Goal: Information Seeking & Learning: Learn about a topic

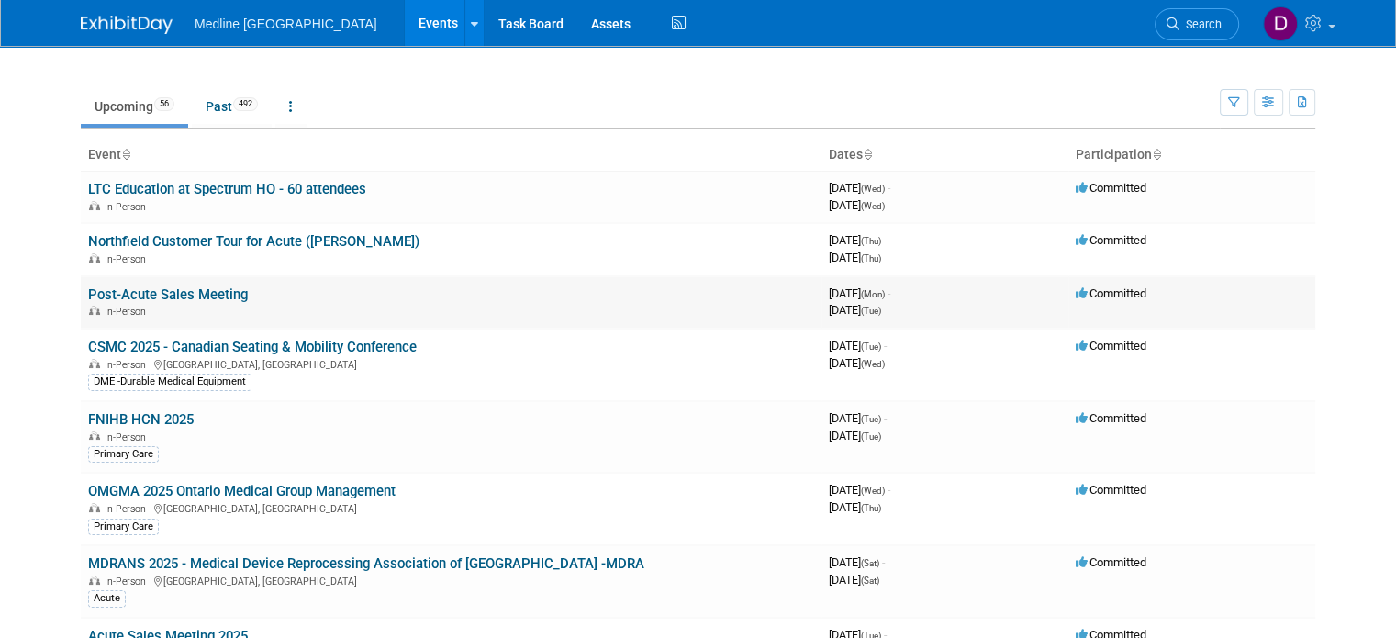
scroll to position [92, 0]
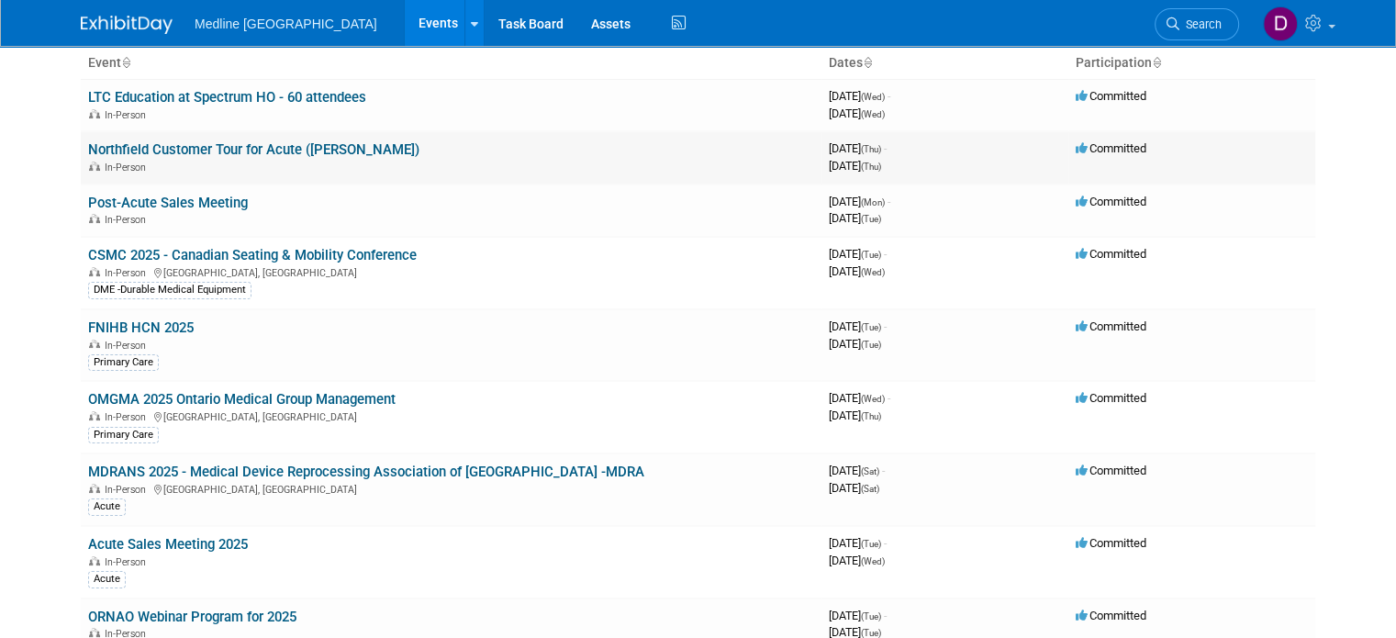
click at [157, 153] on link "Northfield Customer Tour for Acute ([PERSON_NAME])" at bounding box center [253, 149] width 331 height 17
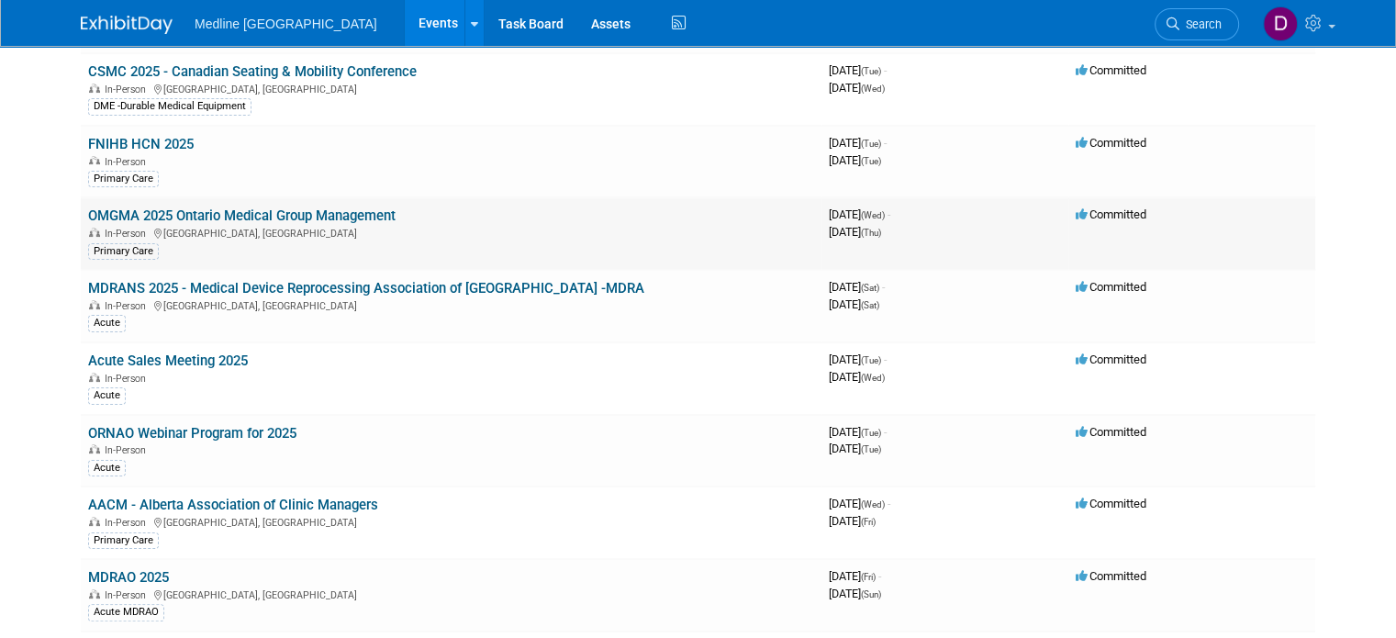
scroll to position [459, 0]
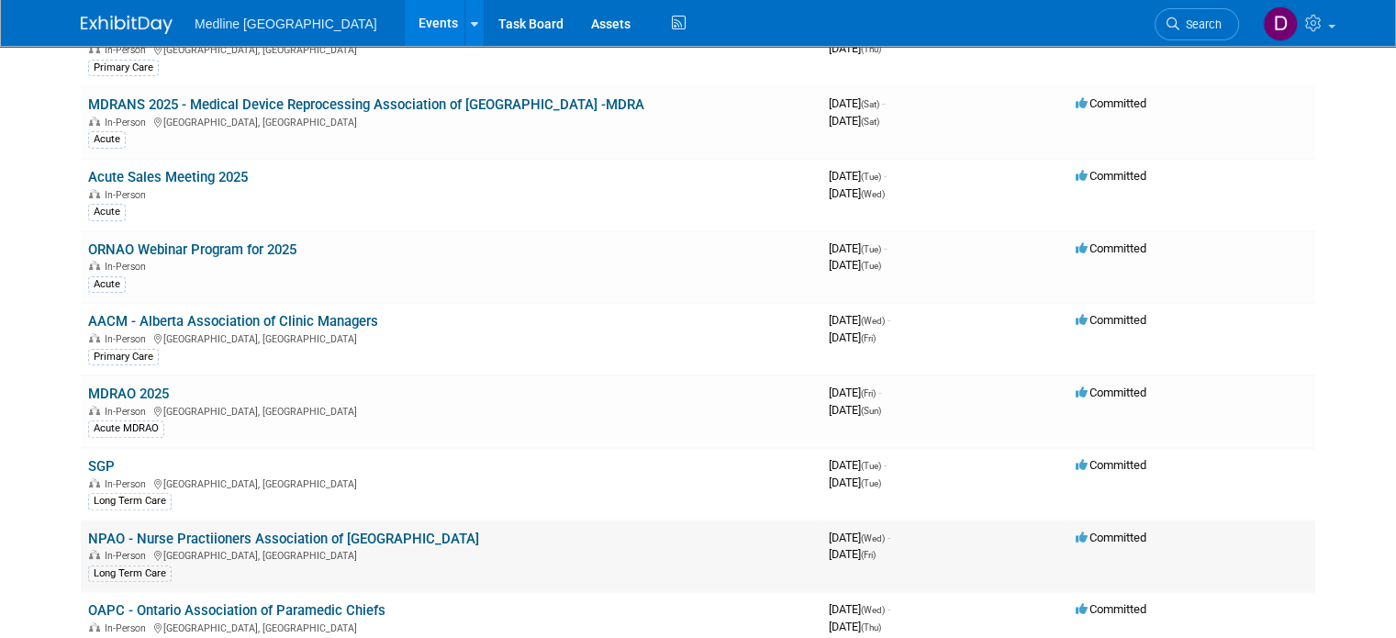
click at [168, 530] on link "NPAO - Nurse Practiioners Association of [GEOGRAPHIC_DATA]" at bounding box center [283, 538] width 391 height 17
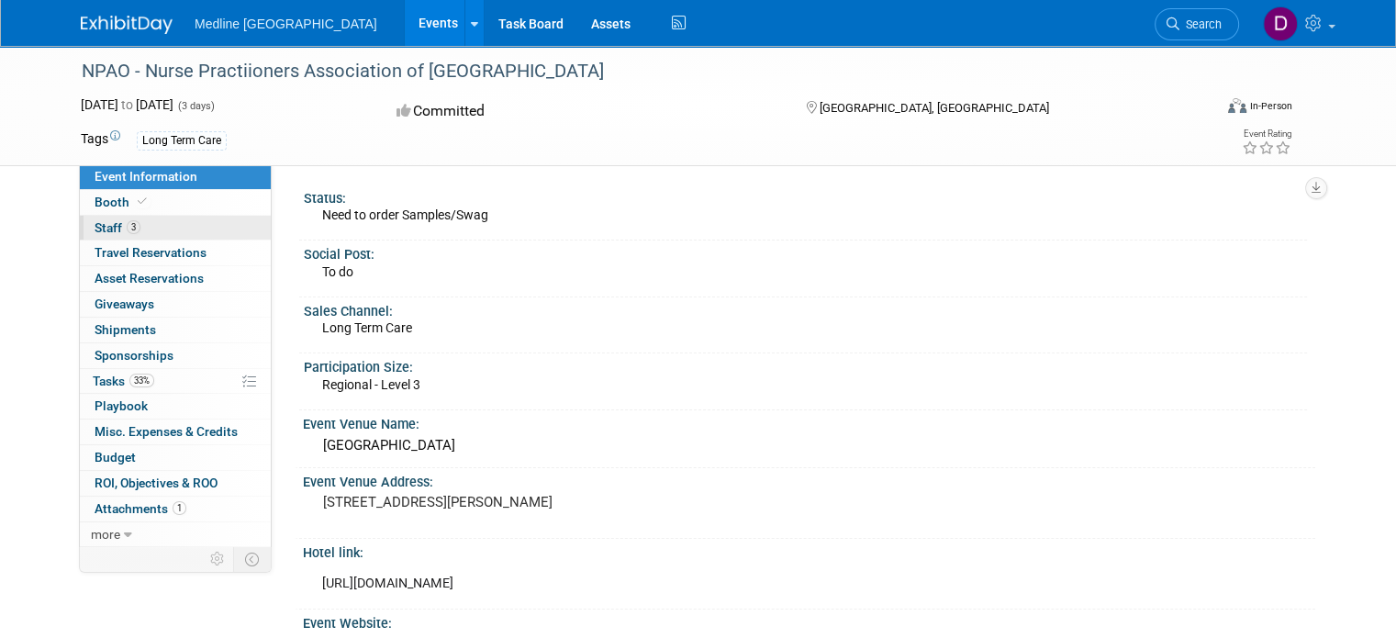
click at [95, 227] on span "Staff 3" at bounding box center [118, 227] width 46 height 15
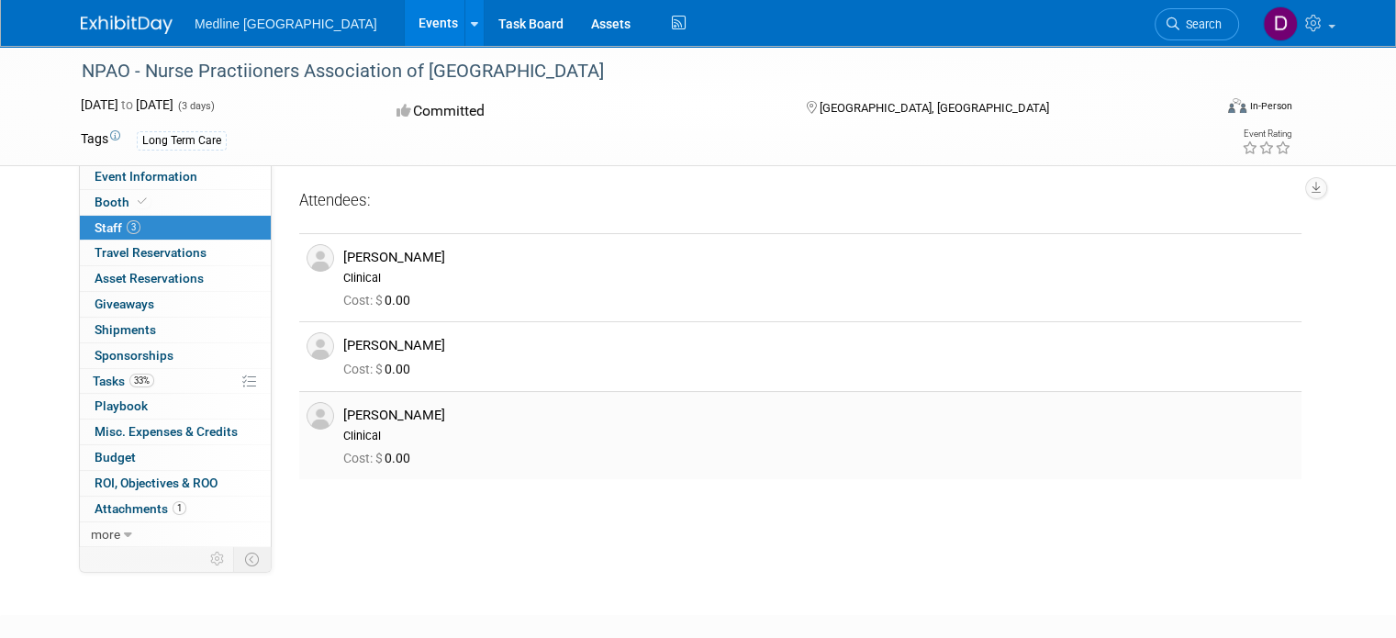
drag, startPoint x: 360, startPoint y: 331, endPoint x: 498, endPoint y: 451, distance: 182.9
click at [498, 451] on tbody "Kathleen Harrall Clinical Cost: $ 0.00 Cost: $" at bounding box center [800, 356] width 1002 height 246
click at [486, 483] on div "Attendees: Kathleen Harrall Cost: $ 0.00 Cost: $" at bounding box center [800, 343] width 1002 height 308
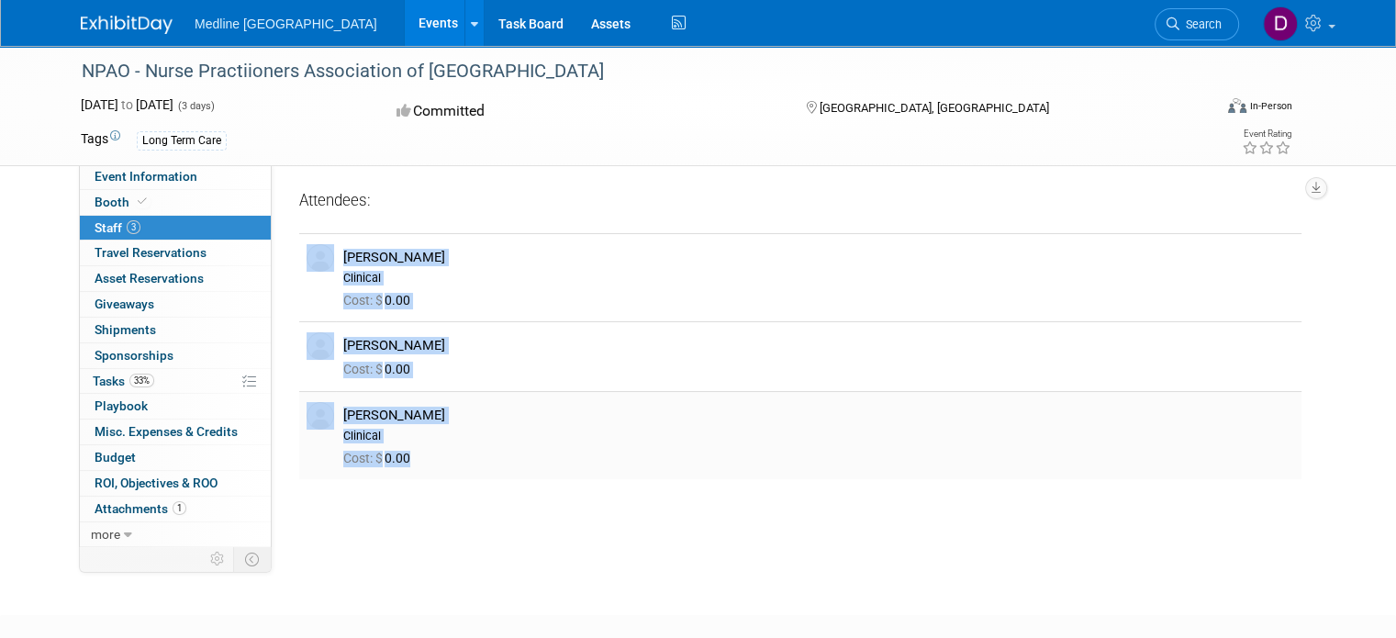
drag, startPoint x: 479, startPoint y: 485, endPoint x: 443, endPoint y: 472, distance: 38.0
click at [443, 472] on div "Attendees: Kathleen Harrall Cost: $ 0.00 Cost: $" at bounding box center [800, 343] width 1002 height 308
click at [443, 472] on td "Patricia Stanfel Clinical Cost: $ 0.00" at bounding box center [818, 435] width 965 height 88
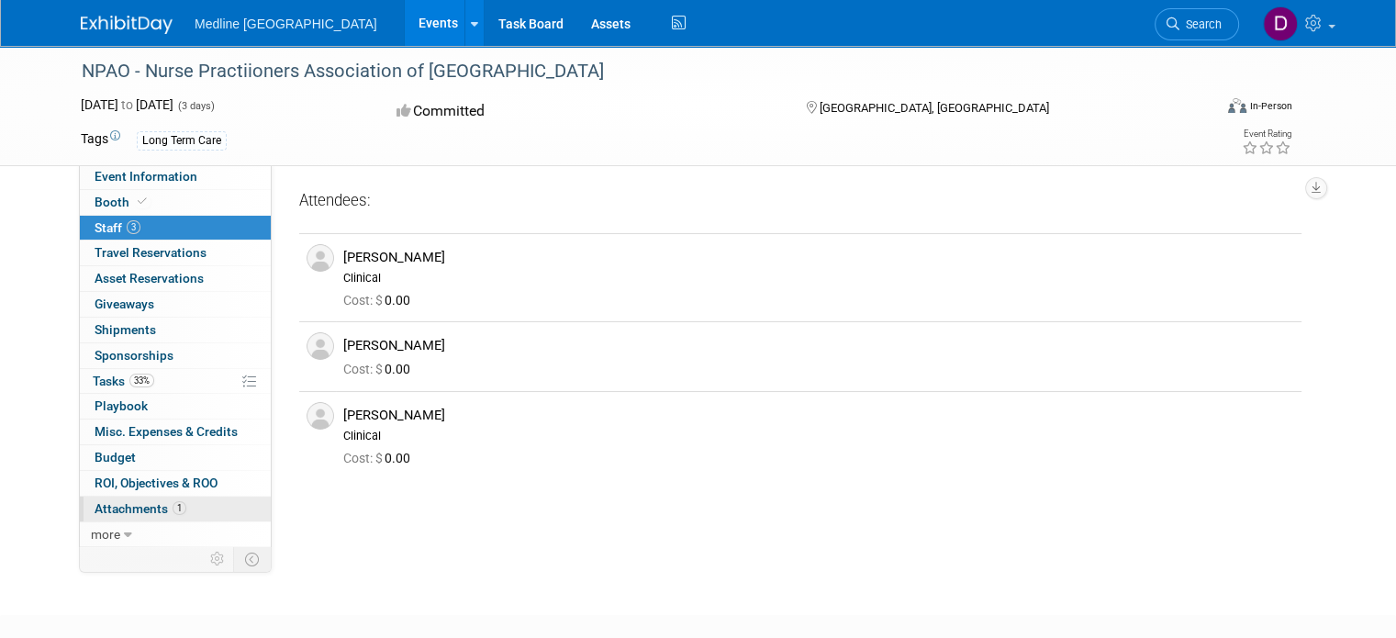
click at [173, 503] on link "1 Attachments 1" at bounding box center [175, 508] width 191 height 25
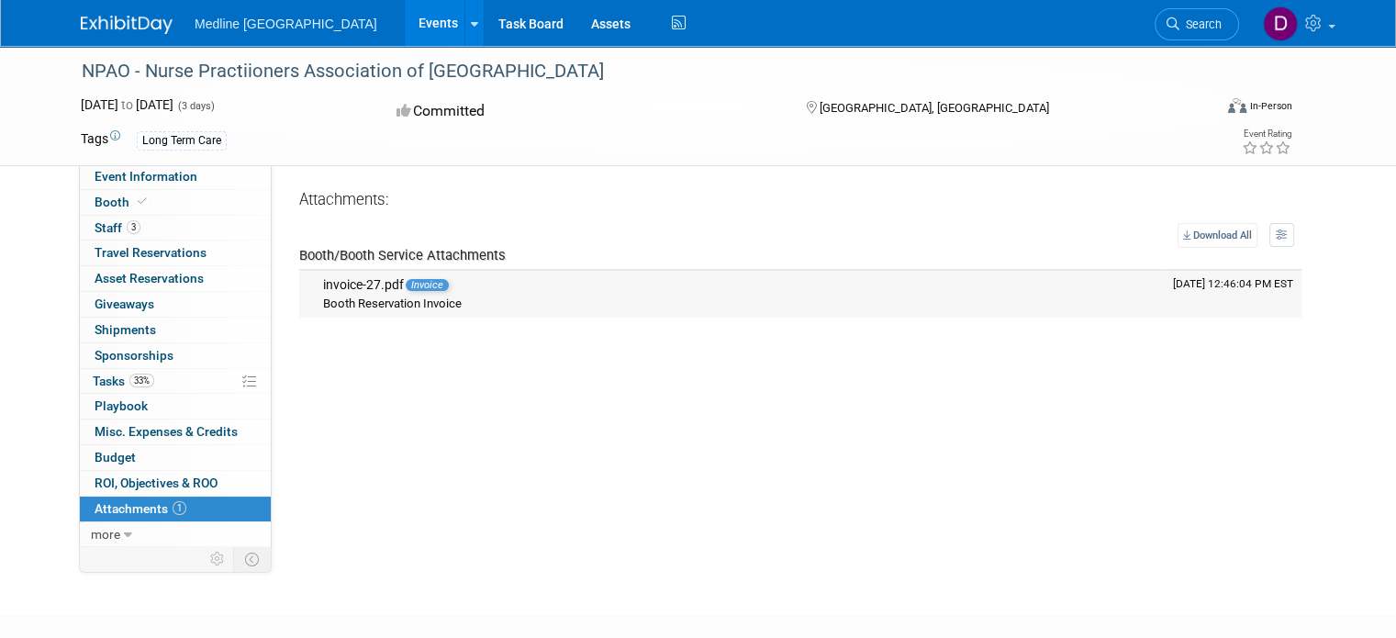
click at [369, 304] on span "Booth Reservation Invoice" at bounding box center [392, 303] width 139 height 14
click at [417, 285] on span "Invoice" at bounding box center [427, 285] width 43 height 12
click at [323, 300] on span "Booth Reservation Invoice" at bounding box center [392, 303] width 139 height 14
